Goal: Task Accomplishment & Management: Manage account settings

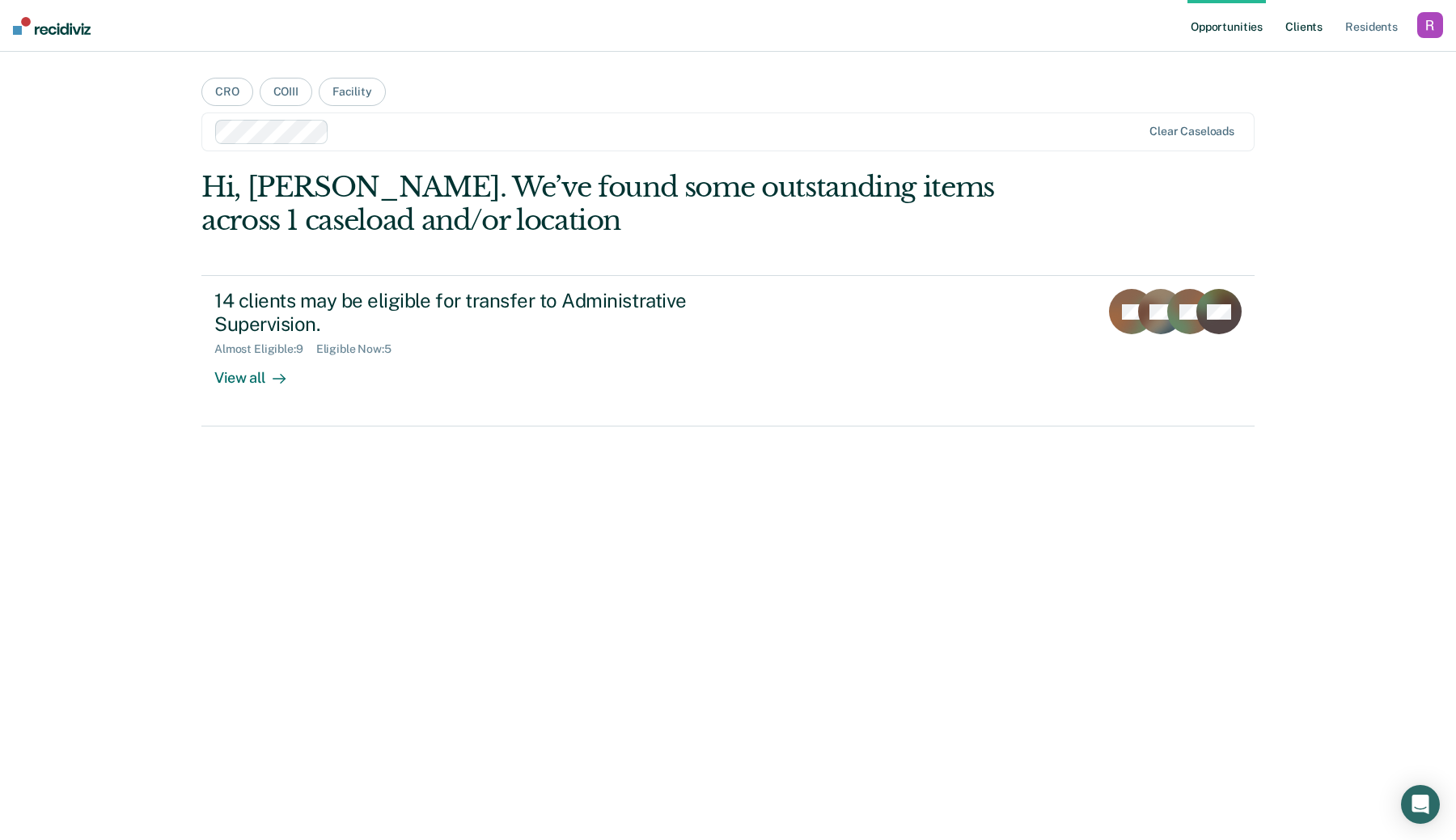
click at [1314, 26] on link "Client s" at bounding box center [1304, 25] width 44 height 52
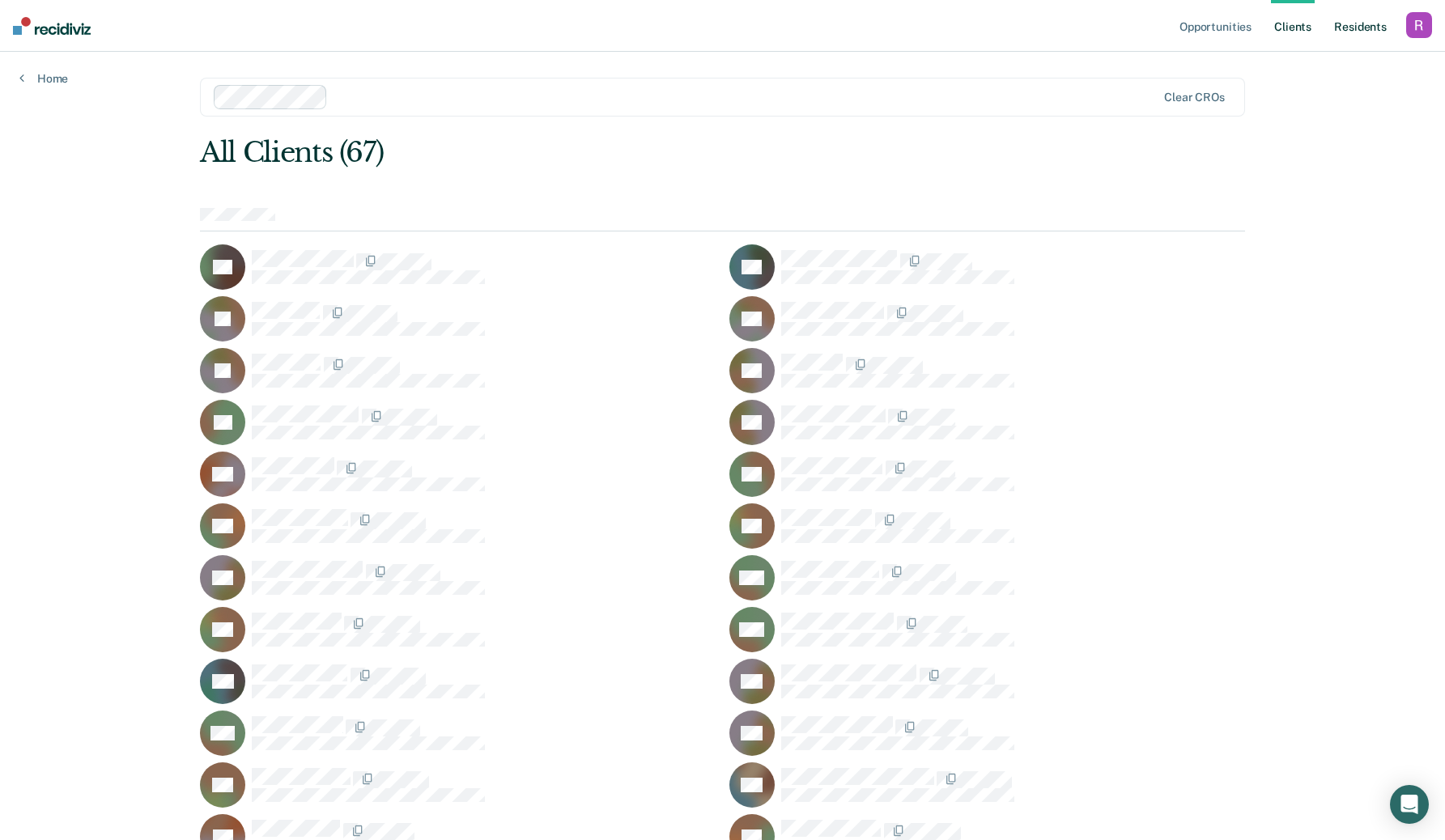
click at [1350, 28] on link "Resident s" at bounding box center [1360, 25] width 59 height 52
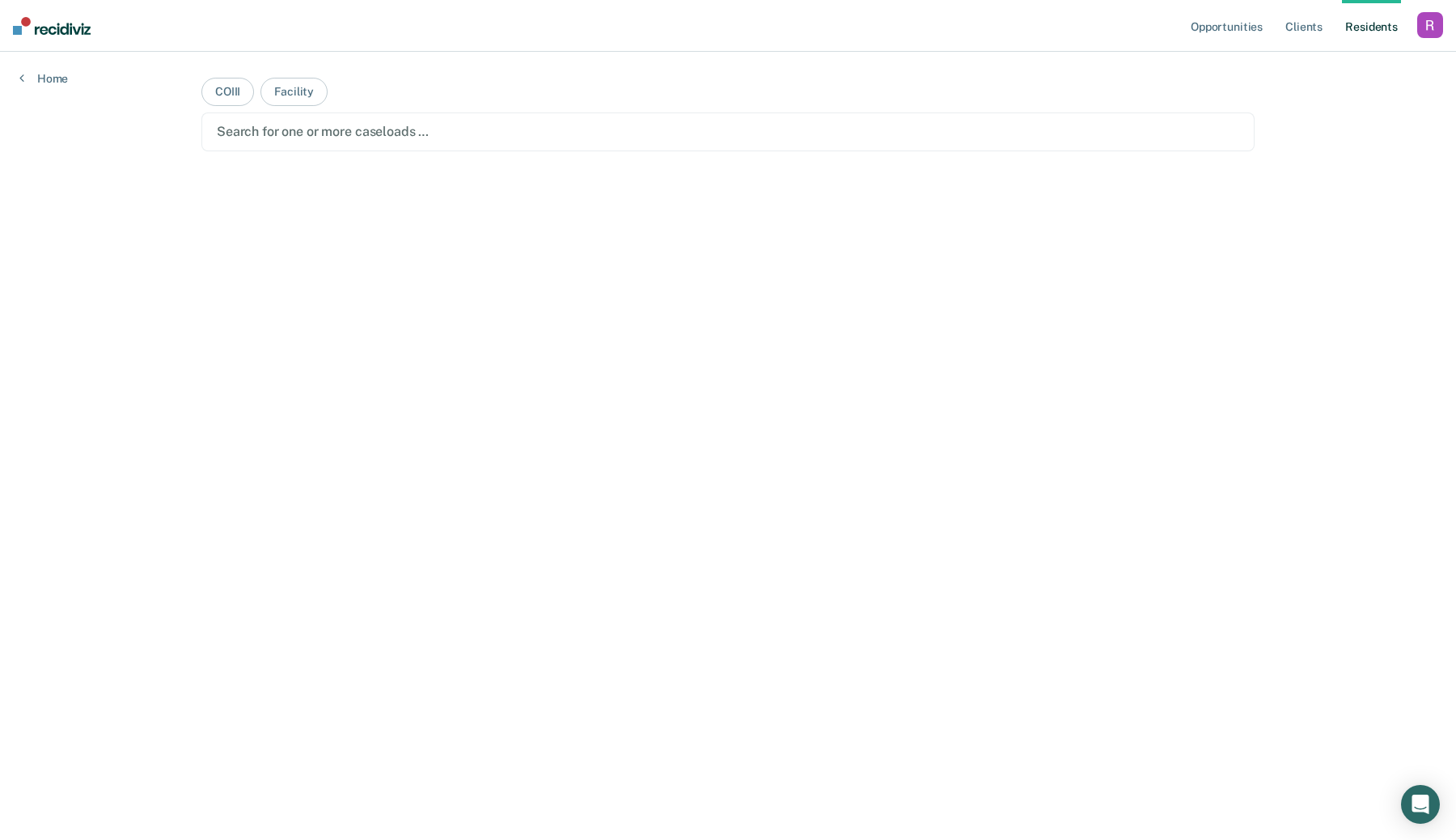
click at [1419, 20] on div "button" at bounding box center [1430, 24] width 26 height 26
click at [1316, 64] on link "Profile" at bounding box center [1365, 66] width 131 height 14
